Goal: Download file/media

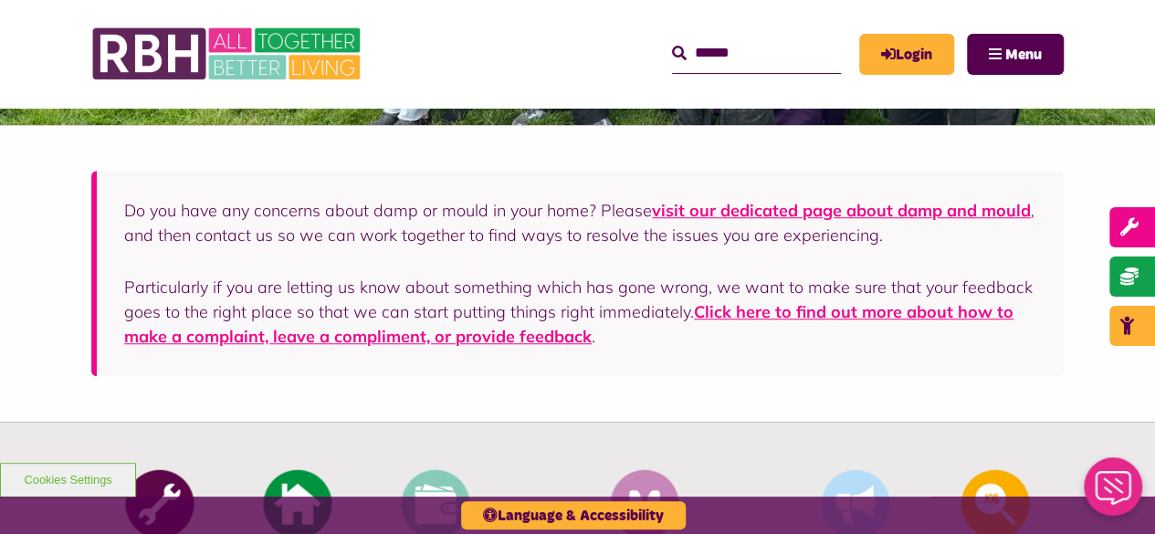
scroll to position [445, 0]
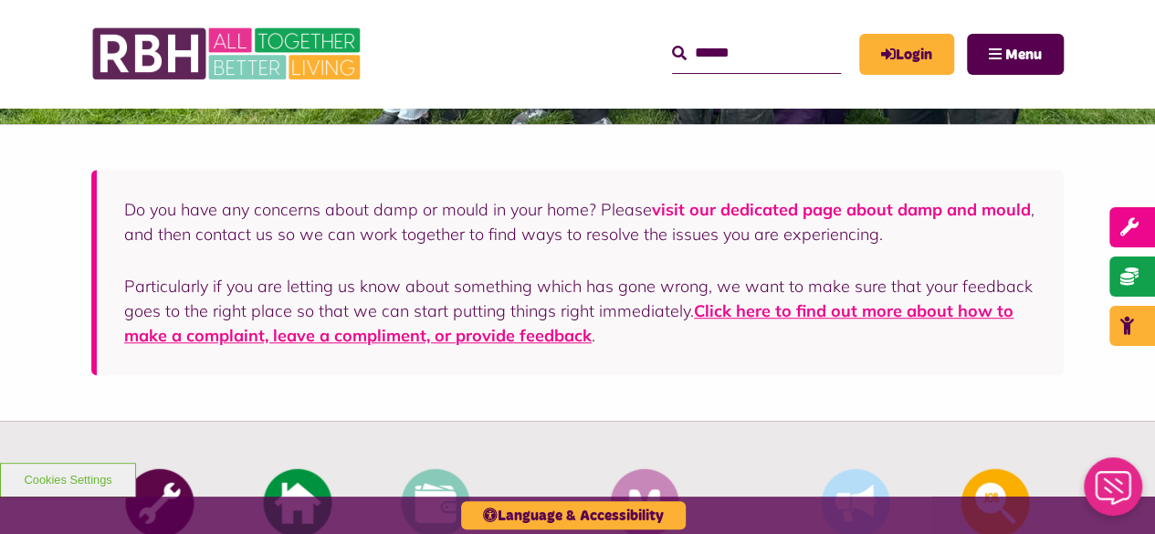
click at [687, 207] on link "visit our dedicated page about damp and mould" at bounding box center [841, 209] width 379 height 21
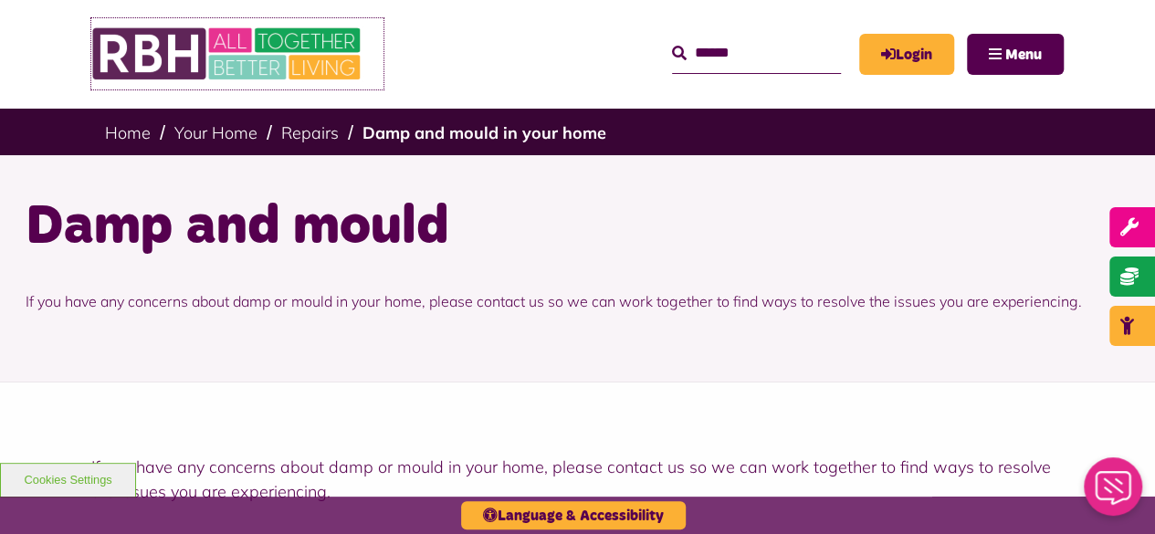
click at [145, 46] on img at bounding box center [228, 53] width 274 height 71
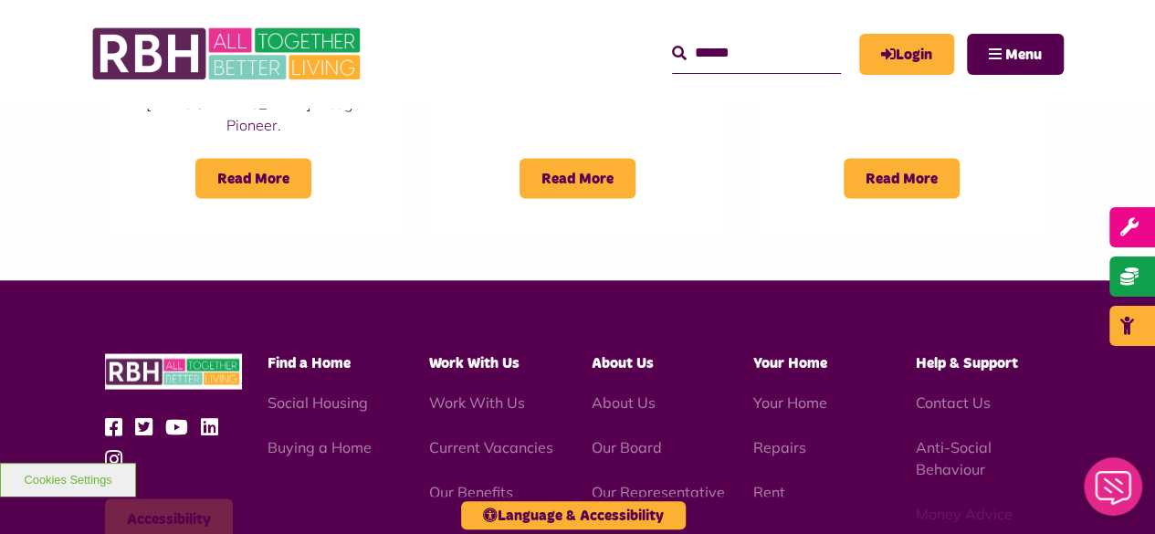
scroll to position [1674, 0]
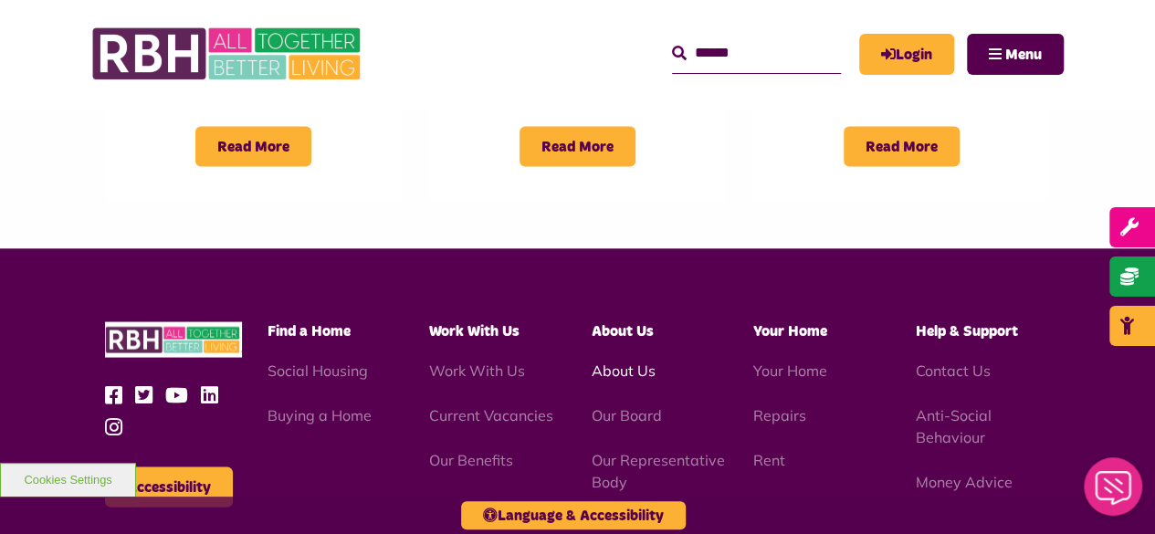
click at [621, 361] on link "About Us" at bounding box center [624, 370] width 64 height 18
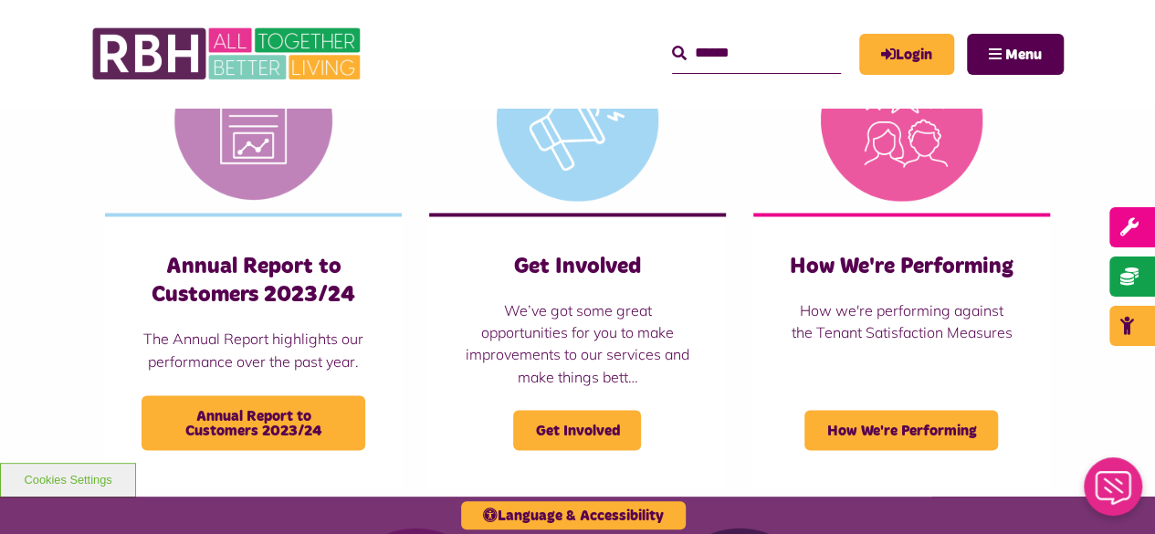
scroll to position [1370, 0]
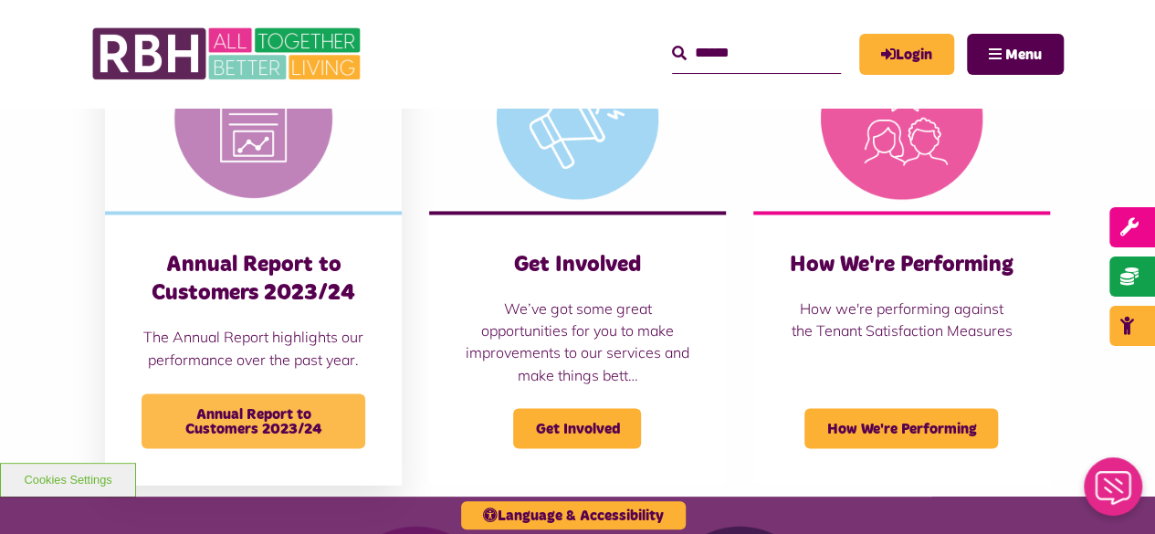
click at [259, 415] on span "Annual Report to Customers 2023/24" at bounding box center [254, 421] width 224 height 55
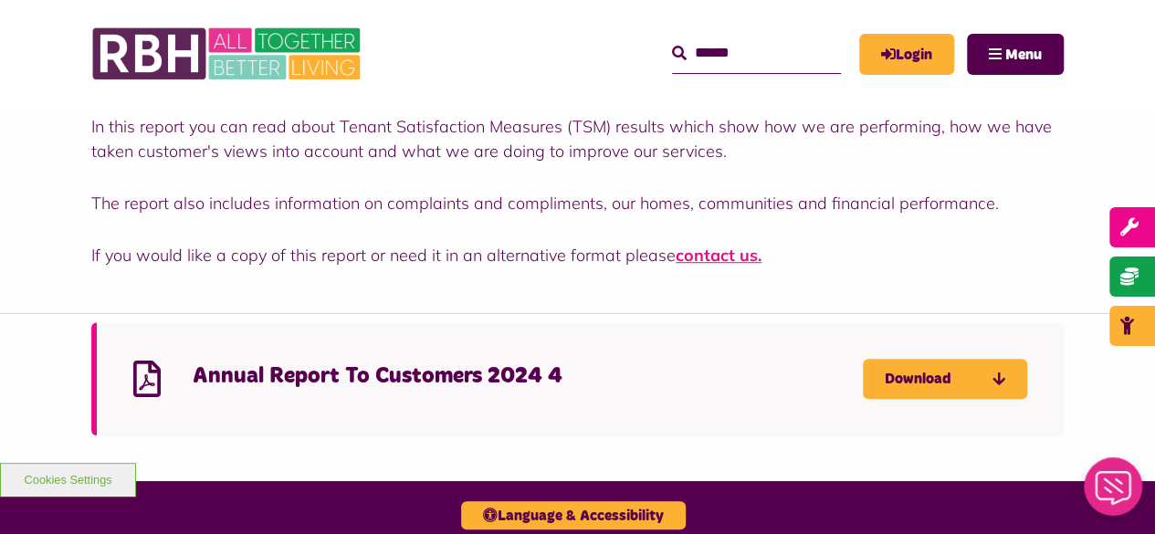
scroll to position [520, 0]
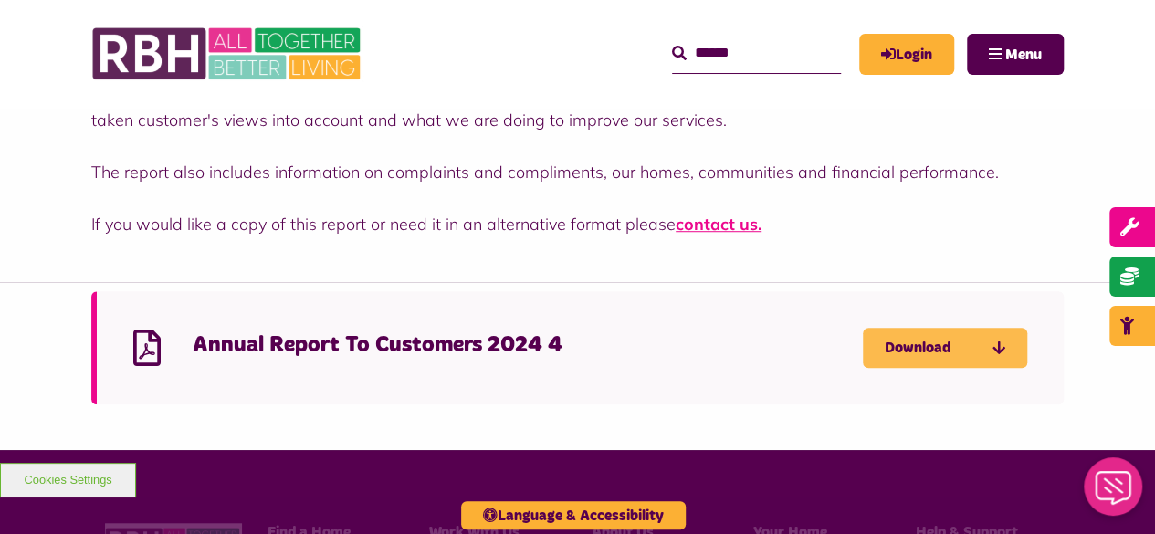
click at [961, 349] on link "Download" at bounding box center [945, 348] width 164 height 40
